Goal: Task Accomplishment & Management: Manage account settings

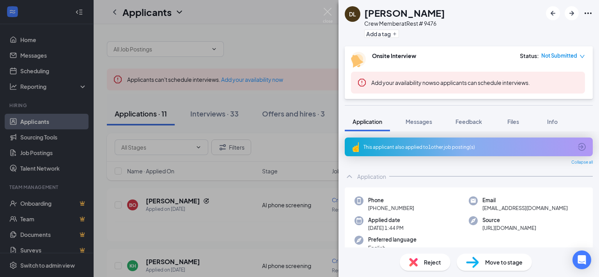
click at [496, 257] on div "Move to stage" at bounding box center [494, 262] width 75 height 17
click at [496, 262] on div "Move to stage Choose stage : 3384383 [PERSON_NAME] applicant(s) as Completed fo…" at bounding box center [299, 138] width 599 height 277
click at [484, 266] on div "Move to stage" at bounding box center [494, 262] width 75 height 17
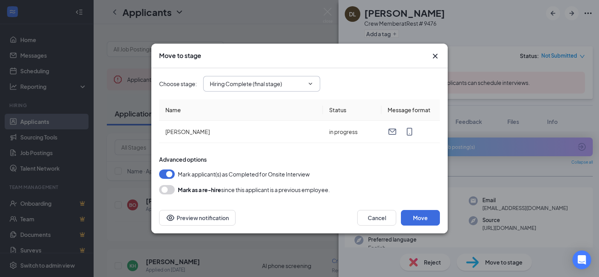
click at [297, 83] on input "Hiring Complete (final stage)" at bounding box center [257, 84] width 94 height 9
click at [403, 75] on div "Choose stage : Hiring Complete (final stage) Application AI phone screening Ons…" at bounding box center [299, 83] width 281 height 31
click at [411, 218] on button "Move" at bounding box center [420, 218] width 39 height 16
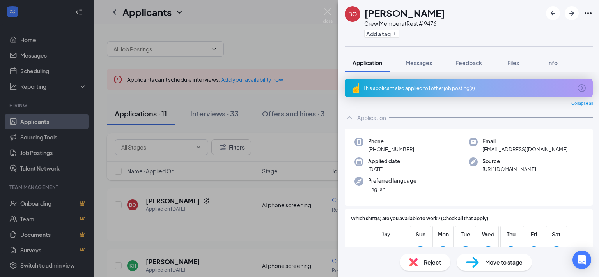
scroll to position [78, 0]
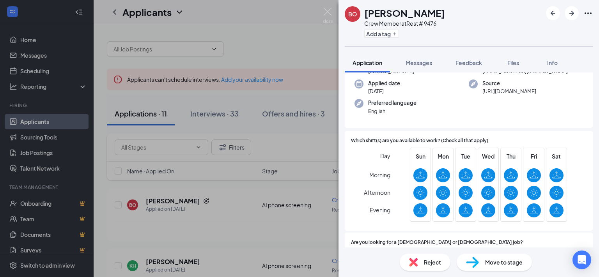
click at [491, 266] on span "Move to stage" at bounding box center [503, 262] width 37 height 9
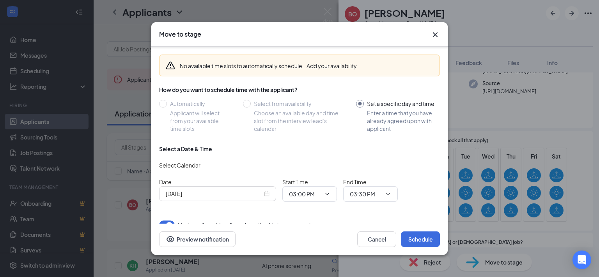
scroll to position [38, 0]
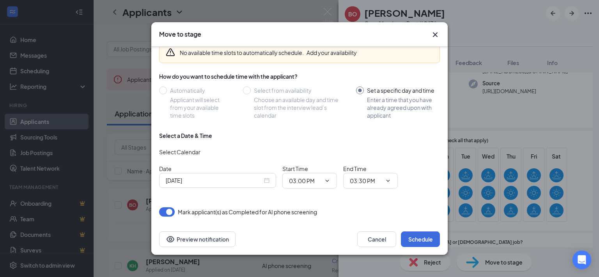
click at [236, 185] on div "Sep 15, 2025" at bounding box center [217, 180] width 117 height 15
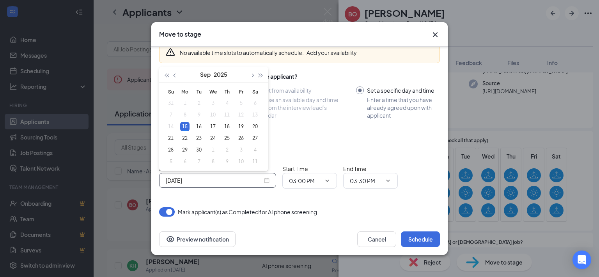
click at [241, 183] on input "Sep 15, 2025" at bounding box center [214, 180] width 97 height 9
type input "Sep 18, 2025"
click at [226, 128] on div "18" at bounding box center [226, 126] width 9 height 9
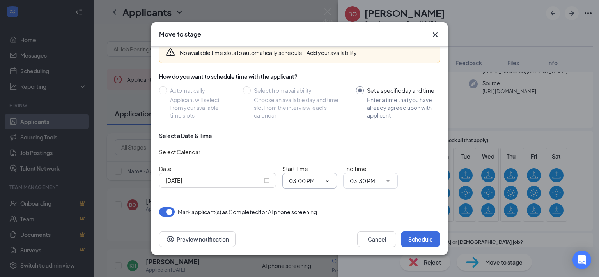
click at [315, 180] on input "03:00 PM" at bounding box center [305, 181] width 32 height 9
click at [310, 133] on div "08:30 AM" at bounding box center [306, 131] width 23 height 9
type input "08:30 AM"
click at [382, 177] on span "03:30 PM" at bounding box center [370, 181] width 55 height 16
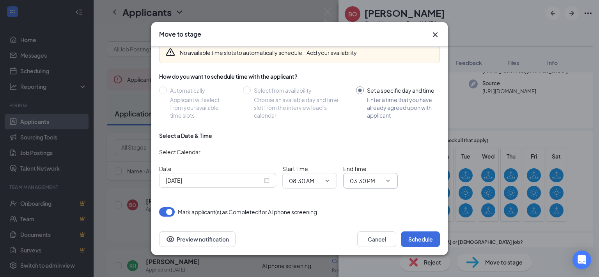
click at [372, 179] on input "03:30 PM" at bounding box center [366, 181] width 32 height 9
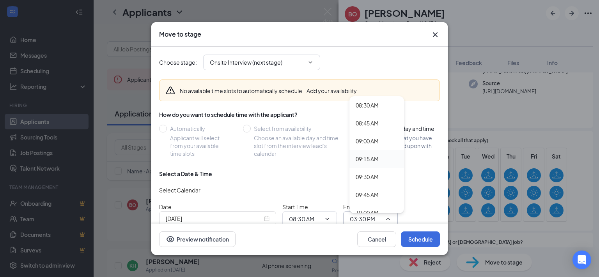
scroll to position [624, 0]
click at [372, 127] on div "09:00 AM" at bounding box center [367, 127] width 23 height 9
type input "09:00 AM"
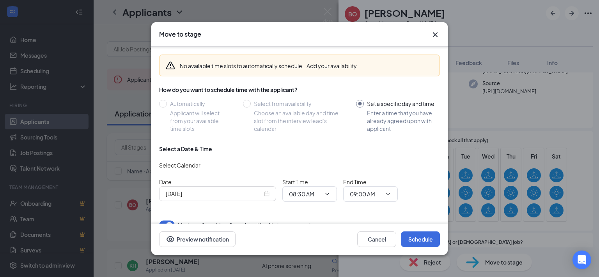
scroll to position [38, 0]
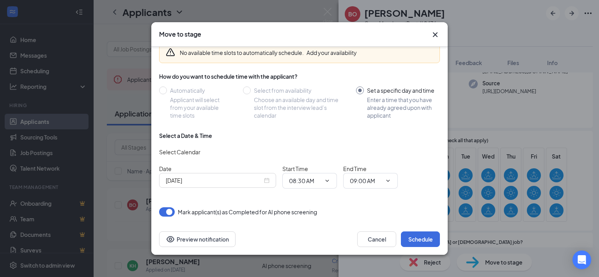
click at [405, 230] on div "Cancel Schedule Preview notification" at bounding box center [299, 239] width 296 height 31
click at [411, 237] on button "Schedule" at bounding box center [420, 240] width 39 height 16
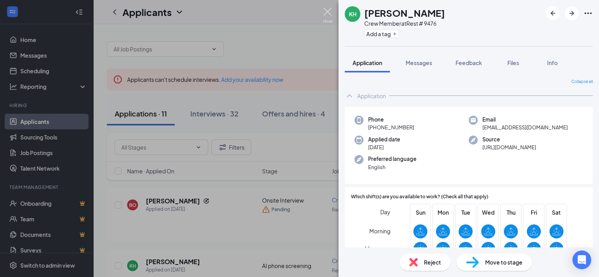
click at [326, 11] on img at bounding box center [328, 15] width 10 height 15
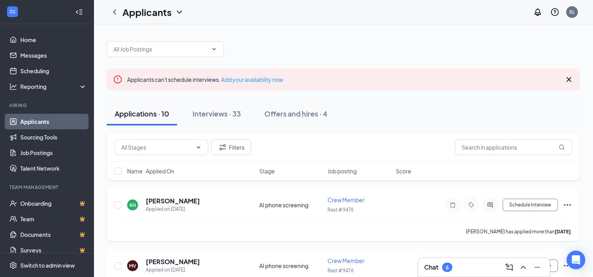
click at [571, 204] on icon "Ellipses" at bounding box center [567, 204] width 9 height 9
drag, startPoint x: 415, startPoint y: 206, endPoint x: 294, endPoint y: 207, distance: 121.3
click at [414, 206] on div "KH Katelyn Hannigan Applied on Sep 5 AI phone screening Crew Member Rest # 9476…" at bounding box center [344, 209] width 458 height 26
click at [161, 201] on h5 "Katelyn Hannigan" at bounding box center [173, 201] width 54 height 9
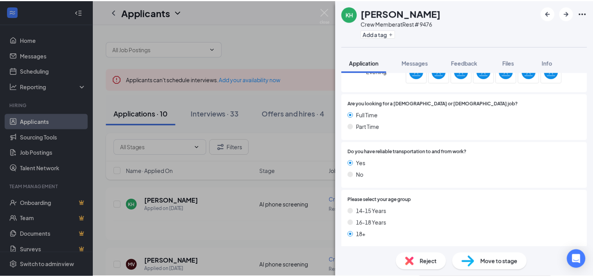
scroll to position [298, 0]
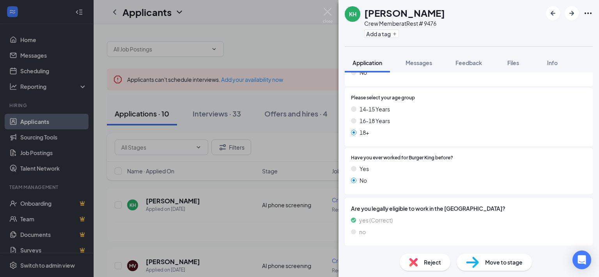
click at [306, 27] on div "KH Katelyn Hannigan Crew Member at Rest # 9476 Add a tag Application Messages F…" at bounding box center [299, 138] width 599 height 277
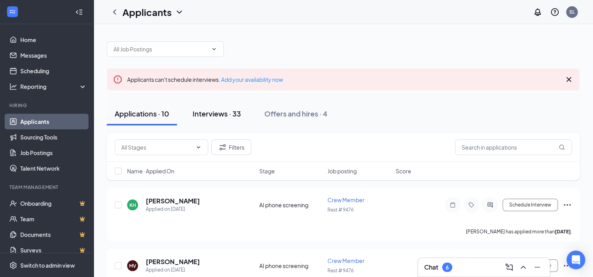
click at [236, 114] on div "Interviews · 33" at bounding box center [217, 114] width 48 height 10
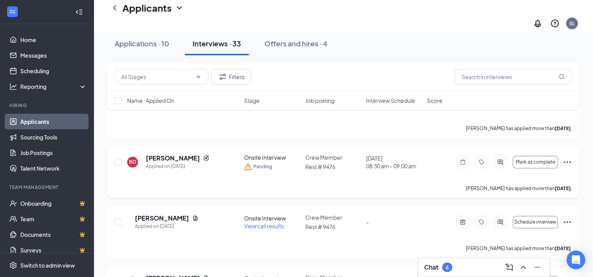
scroll to position [272, 0]
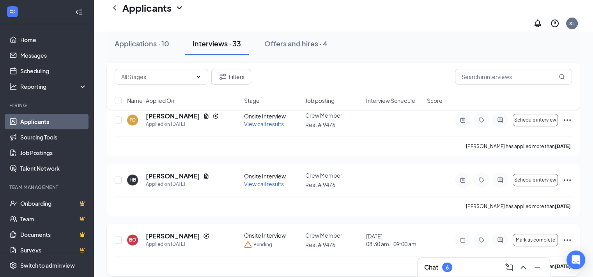
click at [566, 236] on icon "Ellipses" at bounding box center [567, 240] width 9 height 9
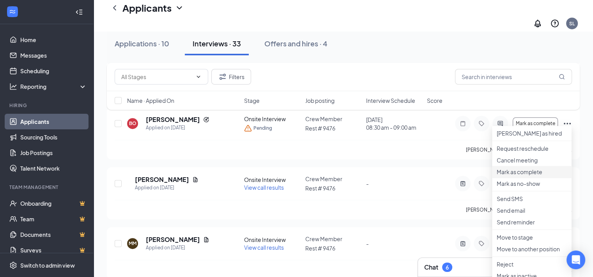
scroll to position [389, 0]
click at [525, 164] on p "Cancel meeting" at bounding box center [532, 160] width 70 height 8
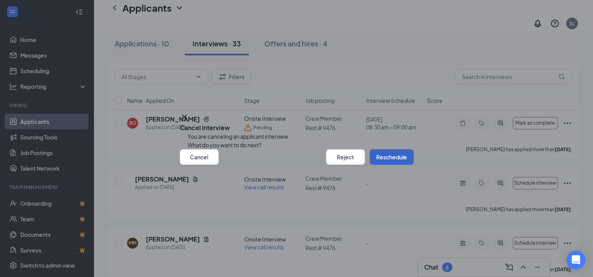
click at [370, 165] on button "Reschedule" at bounding box center [392, 157] width 44 height 16
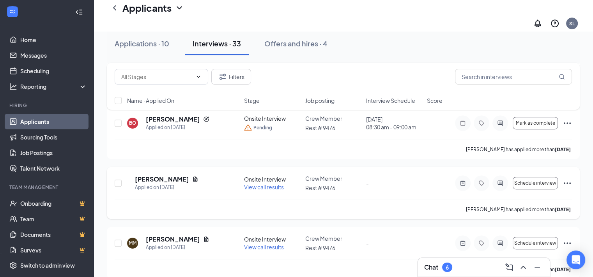
click at [562, 176] on div "Schedule interview" at bounding box center [513, 184] width 117 height 16
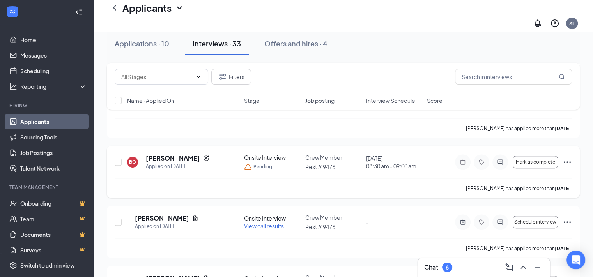
click at [569, 158] on icon "Ellipses" at bounding box center [567, 162] width 9 height 9
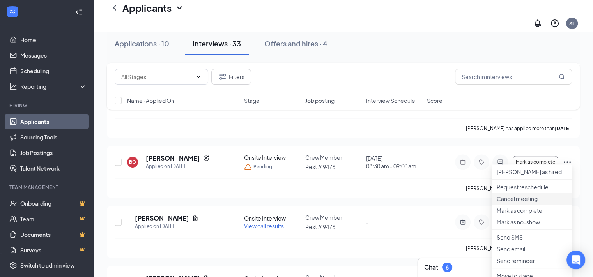
click at [517, 203] on p "Cancel meeting" at bounding box center [532, 199] width 70 height 8
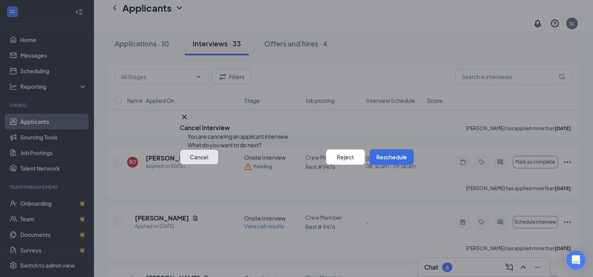
click at [206, 165] on button "Cancel" at bounding box center [199, 157] width 39 height 16
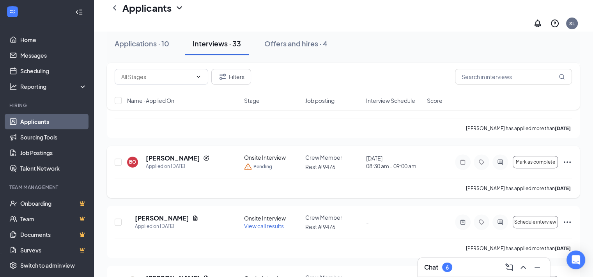
click at [566, 158] on icon "Ellipses" at bounding box center [567, 162] width 9 height 9
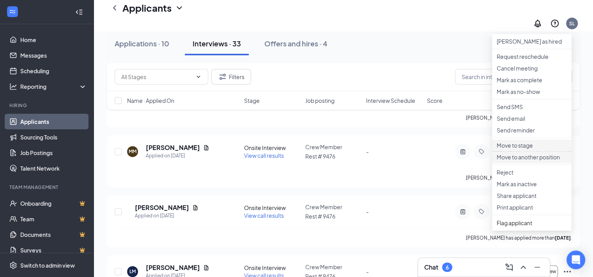
scroll to position [467, 0]
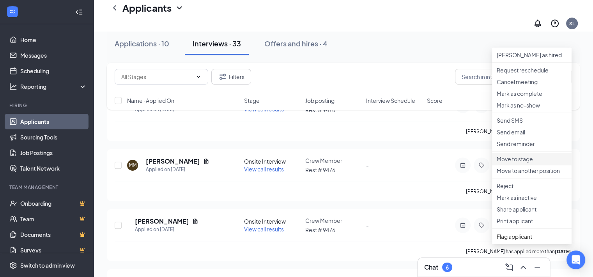
click at [522, 163] on p "Move to stage" at bounding box center [532, 159] width 70 height 8
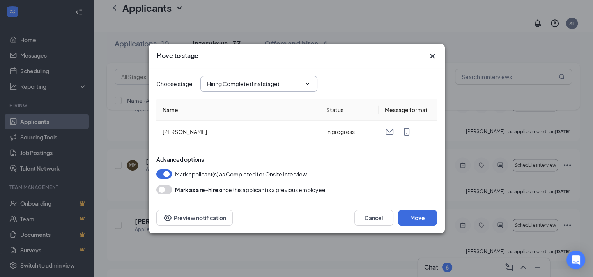
click at [243, 85] on input "Hiring Complete (final stage)" at bounding box center [254, 84] width 94 height 9
click at [240, 101] on div "Application" at bounding box center [227, 98] width 29 height 9
type input "Application"
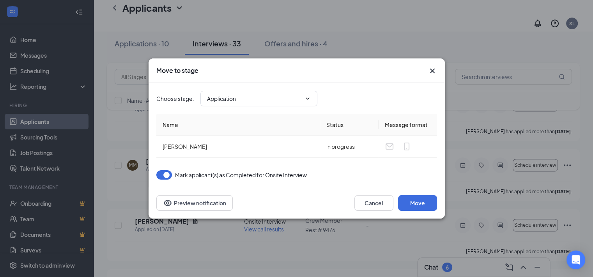
click at [394, 199] on div "Cancel Move" at bounding box center [396, 203] width 83 height 16
click at [401, 202] on button "Move" at bounding box center [417, 203] width 39 height 16
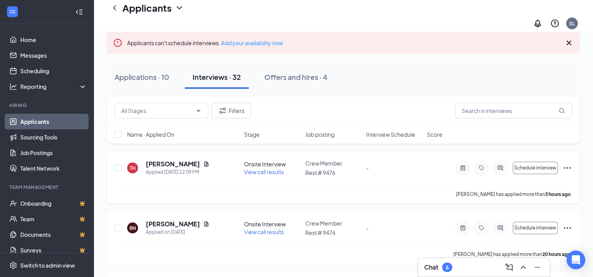
scroll to position [0, 0]
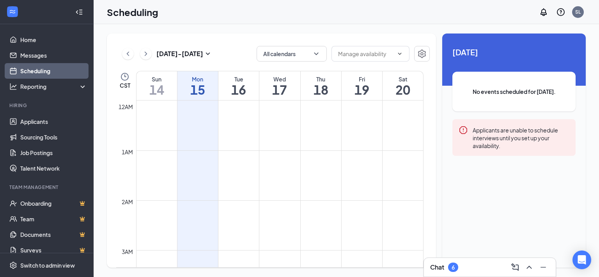
scroll to position [383, 0]
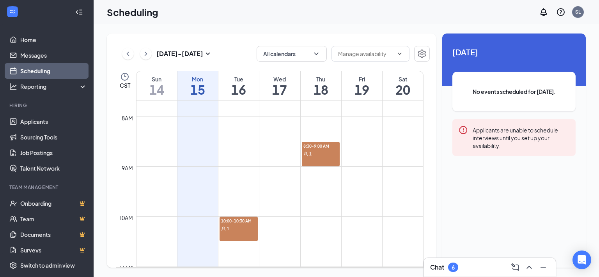
click at [328, 151] on div "1" at bounding box center [321, 154] width 38 height 8
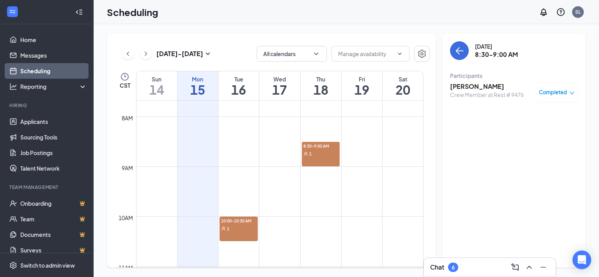
click at [556, 91] on span "Completed" at bounding box center [553, 93] width 28 height 8
click at [508, 96] on div "Crew Member at Rest # 9476" at bounding box center [487, 95] width 74 height 8
click at [471, 84] on h3 "[PERSON_NAME]" at bounding box center [487, 86] width 74 height 9
